Goal: Book appointment/travel/reservation

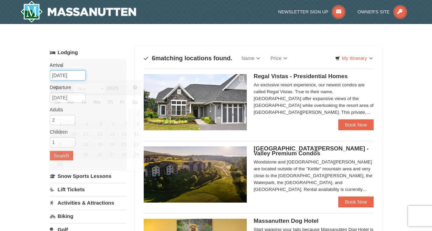
click at [63, 77] on input "11/02/2025" at bounding box center [68, 75] width 36 height 10
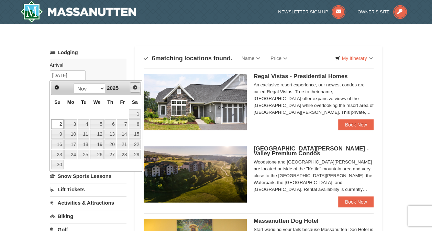
click at [135, 86] on span "Next" at bounding box center [134, 87] width 5 height 5
click at [58, 141] on link "21" at bounding box center [57, 145] width 12 height 10
type input "[DATE]"
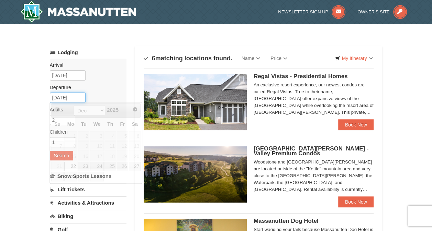
click at [63, 96] on input "12/22/2025" at bounding box center [68, 98] width 36 height 10
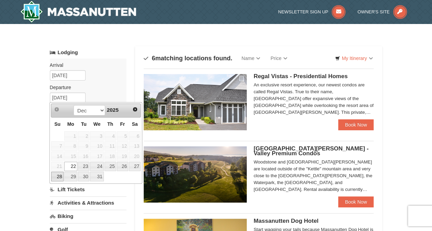
click at [56, 175] on link "28" at bounding box center [57, 177] width 12 height 10
type input "[DATE]"
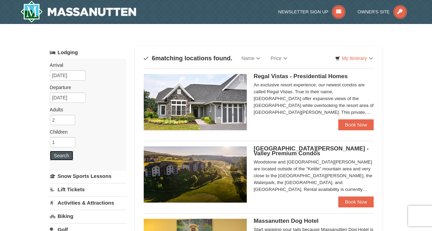
click at [64, 158] on button "Search" at bounding box center [61, 156] width 23 height 10
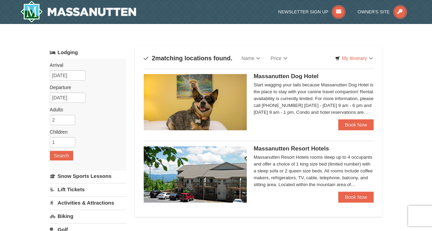
click at [384, 75] on div "× Categories Map List Filter My Itinerary Questions? [PHONE_NUMBER] Lodging Arr…" at bounding box center [216, 219] width 346 height 377
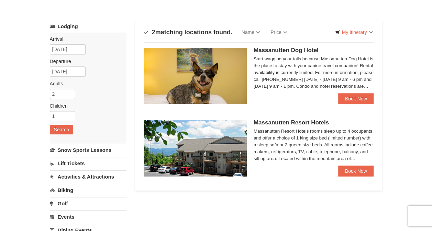
scroll to position [14, 0]
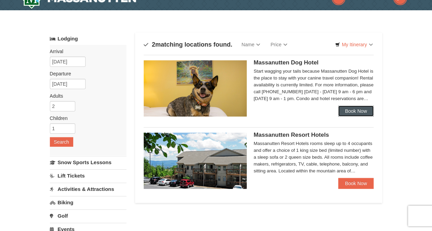
click at [350, 110] on link "Book Now" at bounding box center [356, 111] width 36 height 11
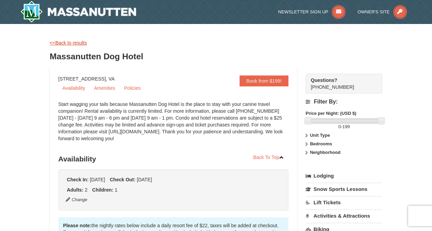
click at [58, 45] on link "<<Back to results" at bounding box center [68, 42] width 37 height 5
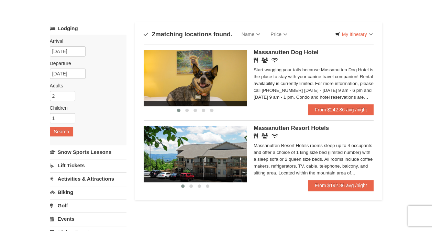
scroll to position [23, 0]
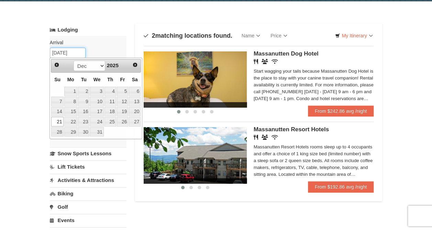
click at [62, 56] on input "[DATE]" at bounding box center [68, 53] width 36 height 10
click at [60, 128] on link "28" at bounding box center [57, 132] width 12 height 10
type input "[DATE]"
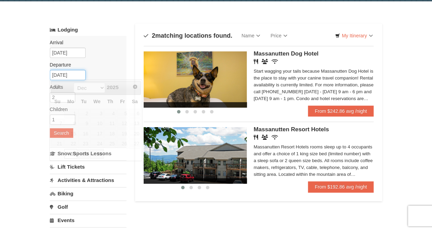
click at [61, 75] on input "12/29/2025" at bounding box center [68, 75] width 36 height 10
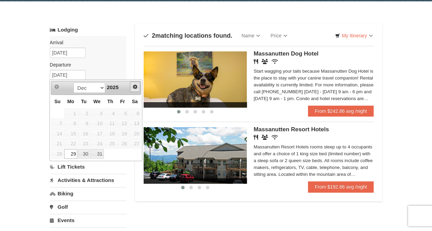
click at [137, 84] on span "Next" at bounding box center [134, 86] width 5 height 5
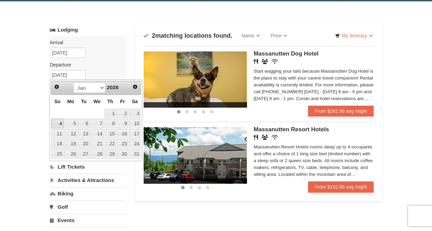
click at [59, 123] on link "4" at bounding box center [57, 124] width 12 height 10
type input "01/04/2026"
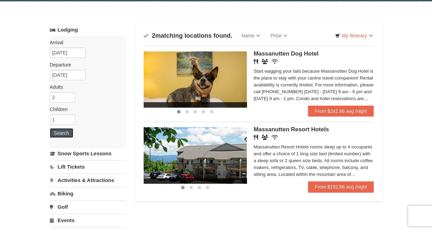
click at [63, 131] on button "Search" at bounding box center [61, 133] width 23 height 10
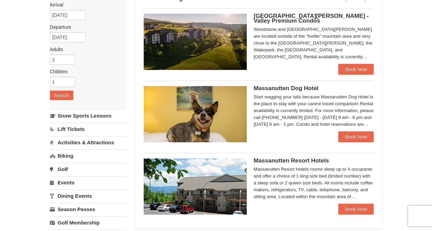
scroll to position [47, 0]
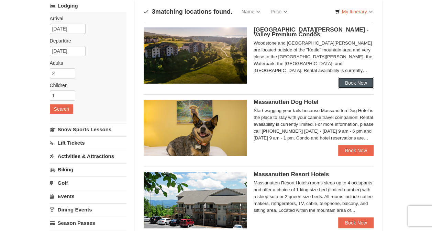
click at [354, 85] on link "Book Now" at bounding box center [356, 83] width 36 height 11
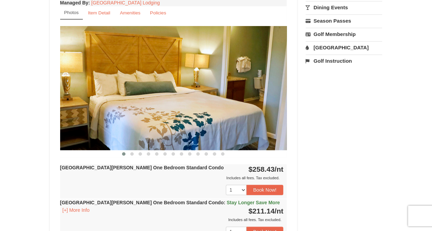
scroll to position [261, 0]
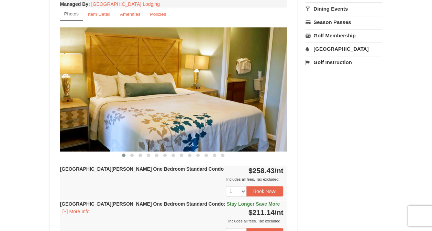
drag, startPoint x: 285, startPoint y: 111, endPoint x: 134, endPoint y: 145, distance: 154.8
drag, startPoint x: 134, startPoint y: 145, endPoint x: 135, endPoint y: 153, distance: 8.7
click at [135, 153] on button at bounding box center [132, 155] width 8 height 7
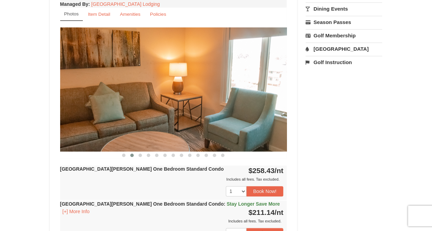
click at [138, 162] on div "[GEOGRAPHIC_DATA][PERSON_NAME] One Bedroom Standard Condo Only 2 Available! Man…" at bounding box center [173, 125] width 230 height 281
click at [148, 155] on span at bounding box center [148, 155] width 3 height 3
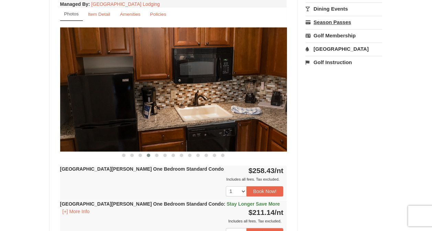
click at [344, 20] on link "Season Passes" at bounding box center [343, 22] width 77 height 13
